Goal: Information Seeking & Learning: Learn about a topic

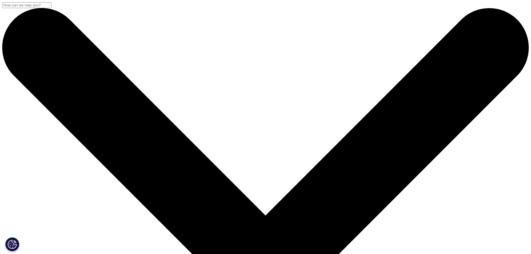
scroll to position [144, 329]
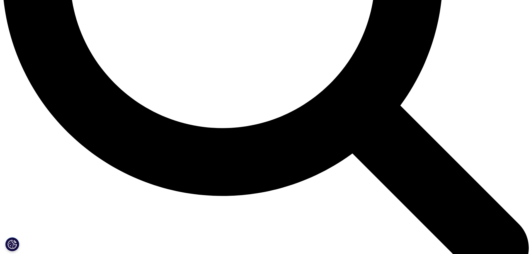
drag, startPoint x: 144, startPoint y: 133, endPoint x: 338, endPoint y: 176, distance: 198.6
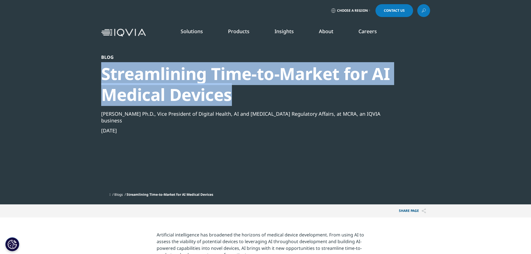
drag, startPoint x: 222, startPoint y: 94, endPoint x: 104, endPoint y: 70, distance: 120.6
click at [99, 71] on section "Blog Streamlining Time-to-Market for AI Medical Devices [PERSON_NAME] Ph.D., Vi…" at bounding box center [265, 102] width 531 height 204
